Goal: Use online tool/utility: Utilize a website feature to perform a specific function

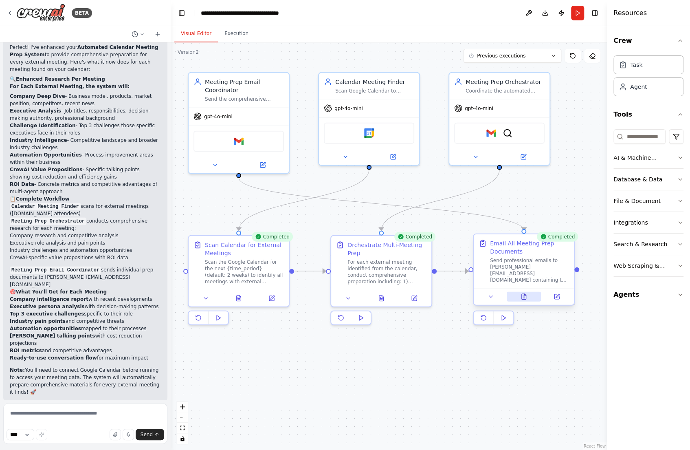
click at [523, 297] on icon at bounding box center [524, 297] width 2 height 0
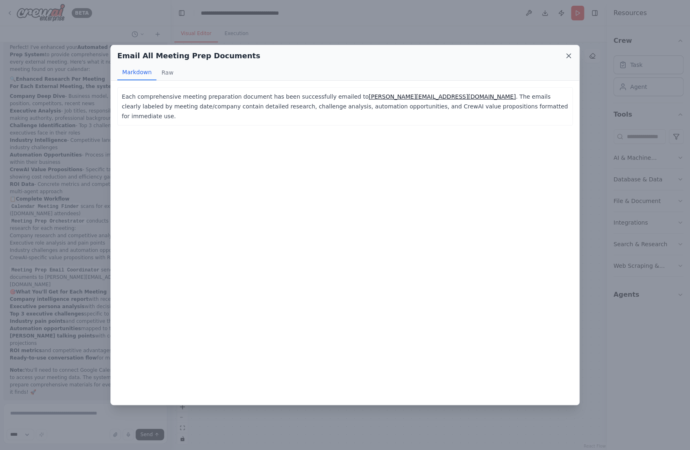
click at [569, 56] on icon at bounding box center [569, 56] width 4 height 4
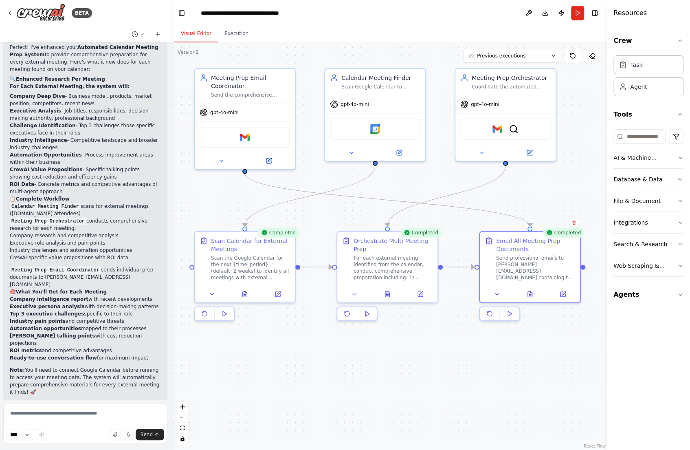
drag, startPoint x: 524, startPoint y: 192, endPoint x: 530, endPoint y: 188, distance: 7.3
click at [530, 188] on div ".deletable-edge-delete-btn { width: 20px; height: 20px; border: 0px solid #ffff…" at bounding box center [389, 245] width 436 height 407
click at [267, 161] on icon at bounding box center [268, 159] width 7 height 7
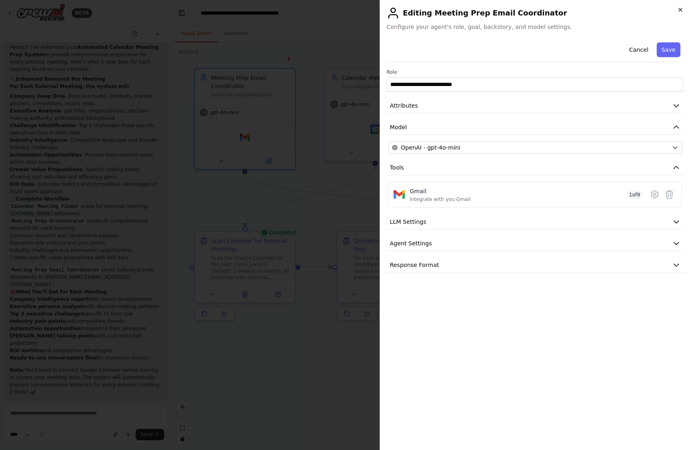
click at [682, 11] on icon "button" at bounding box center [680, 10] width 7 height 7
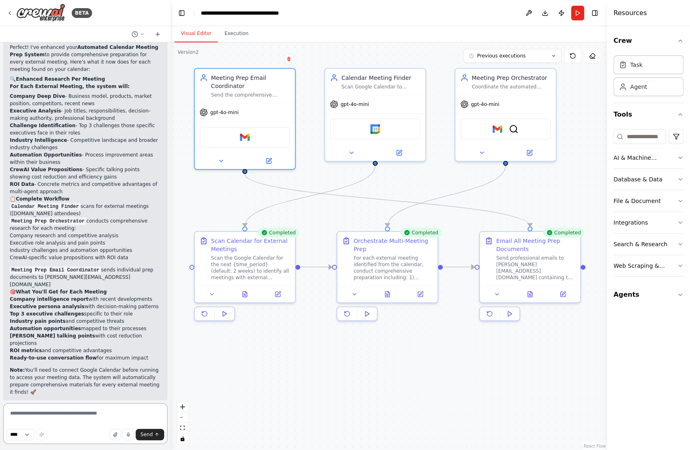
click at [68, 415] on textarea at bounding box center [85, 423] width 164 height 41
type textarea "**********"
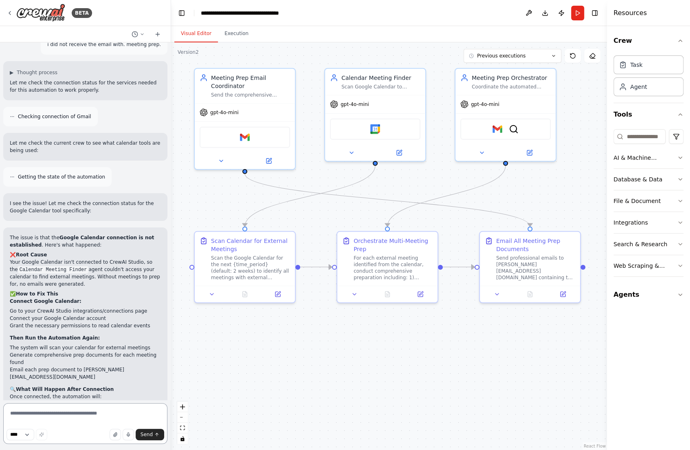
scroll to position [3702, 0]
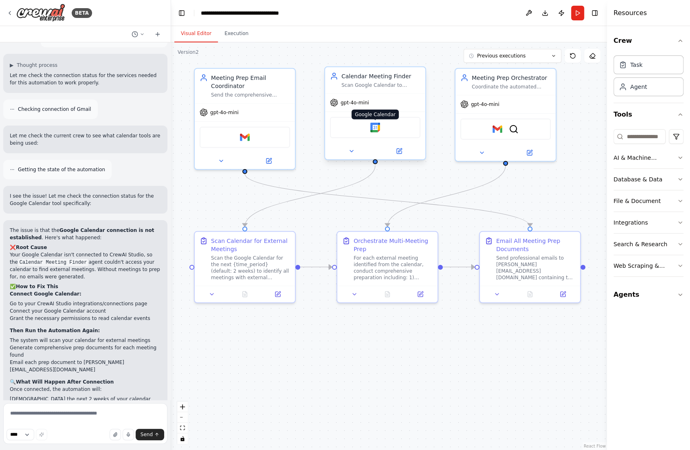
click at [374, 132] on img at bounding box center [375, 128] width 10 height 10
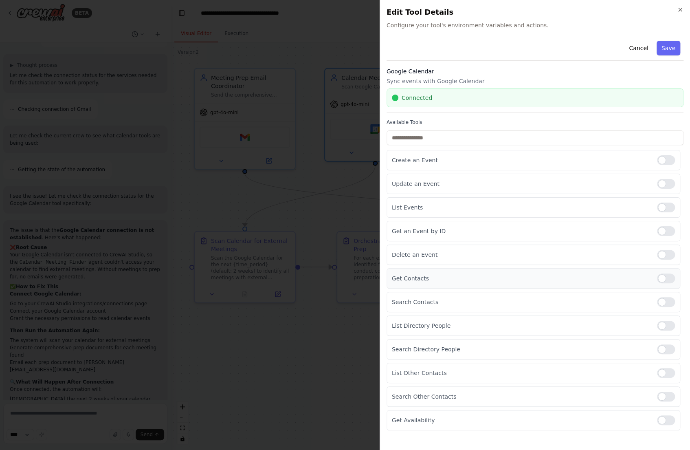
click at [665, 277] on div at bounding box center [666, 278] width 18 height 10
click at [664, 299] on div at bounding box center [666, 302] width 18 height 10
click at [666, 350] on div at bounding box center [666, 349] width 18 height 10
click at [662, 397] on div at bounding box center [666, 397] width 18 height 10
click at [674, 49] on button "Save" at bounding box center [669, 48] width 24 height 15
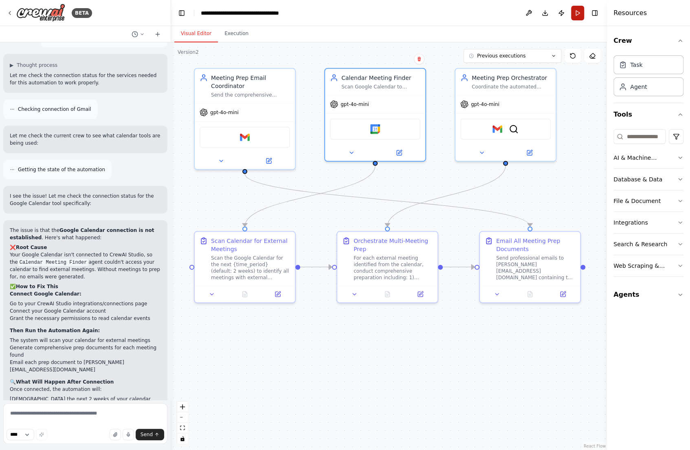
click at [577, 16] on button "Run" at bounding box center [577, 13] width 13 height 15
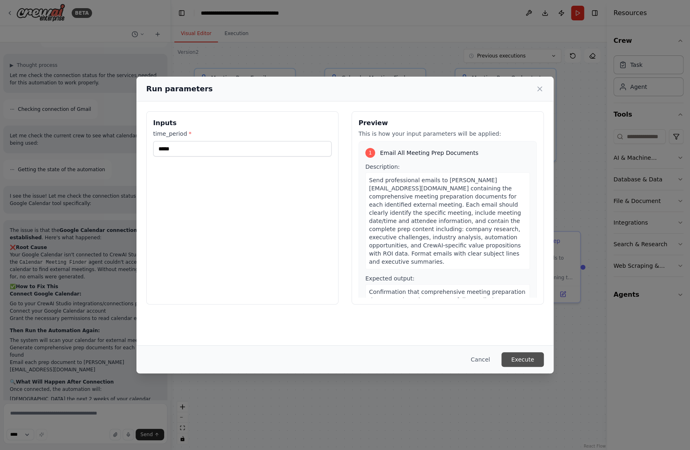
click at [518, 357] on button "Execute" at bounding box center [523, 359] width 42 height 15
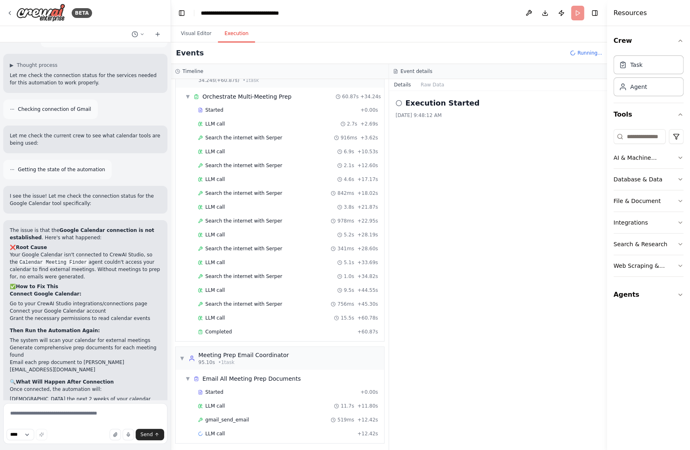
scroll to position [148, 0]
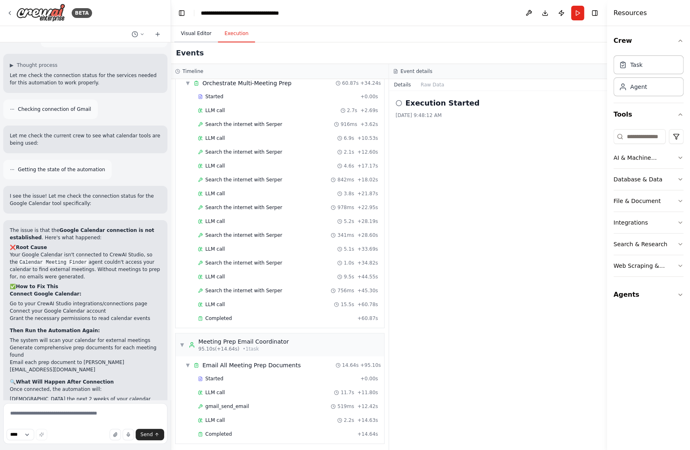
click at [203, 34] on button "Visual Editor" at bounding box center [196, 33] width 44 height 17
